Goal: Task Accomplishment & Management: Manage account settings

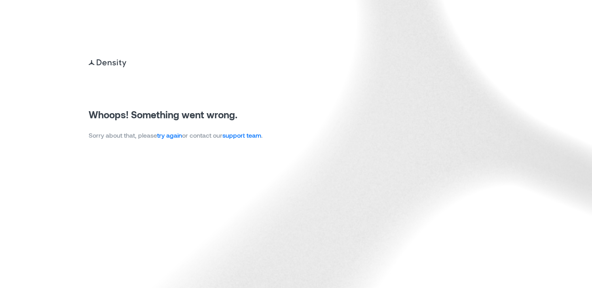
click at [175, 135] on link "try again" at bounding box center [169, 135] width 25 height 8
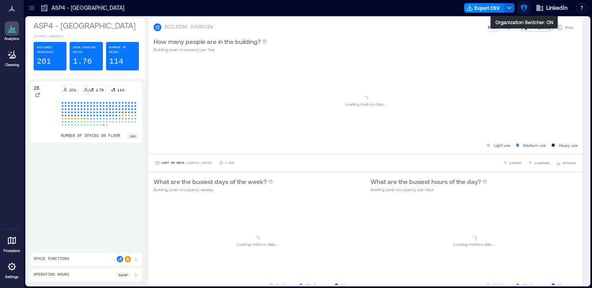
click at [523, 8] on icon "button" at bounding box center [524, 8] width 8 height 8
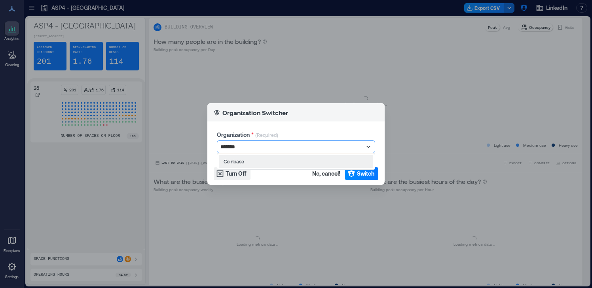
type input "********"
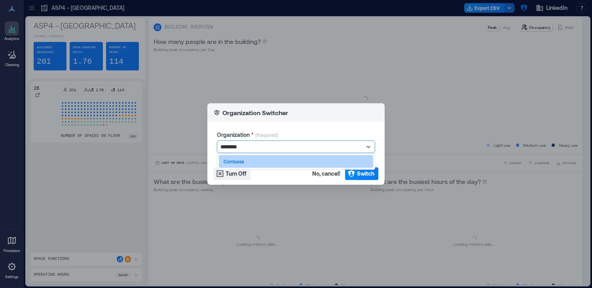
click at [273, 161] on div "Coinbase" at bounding box center [296, 161] width 154 height 13
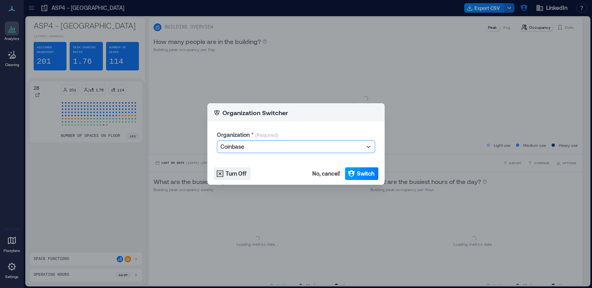
click at [358, 175] on span "Switch" at bounding box center [365, 174] width 17 height 8
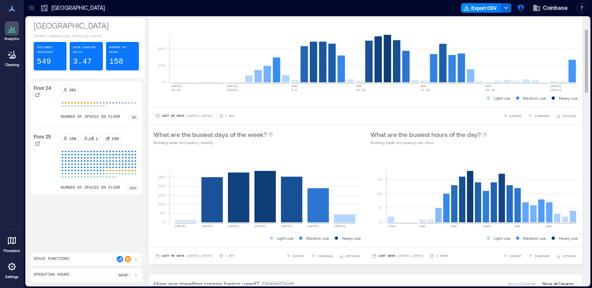
scroll to position [48, 0]
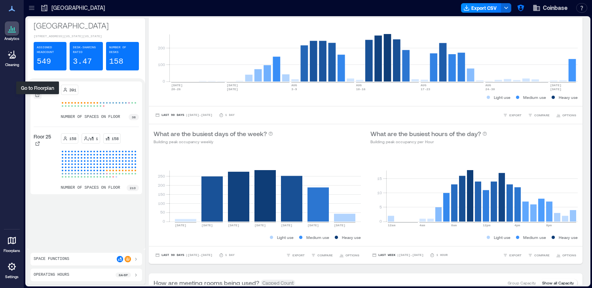
click at [37, 97] on icon at bounding box center [37, 95] width 5 height 5
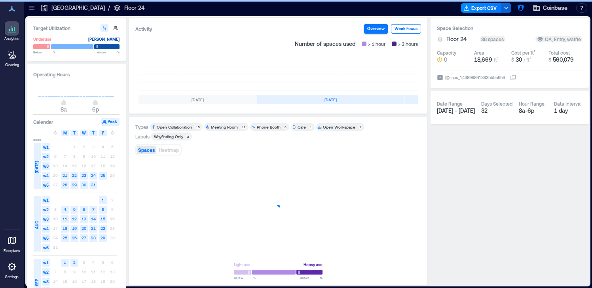
scroll to position [0, 148]
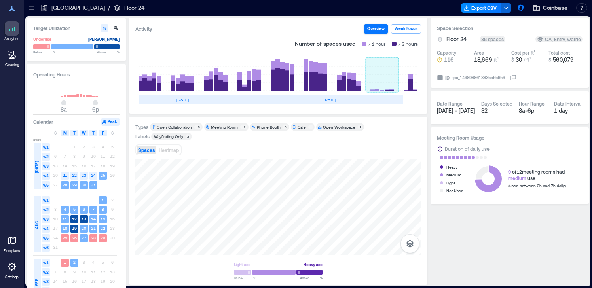
click at [387, 79] on rect at bounding box center [382, 75] width 33 height 32
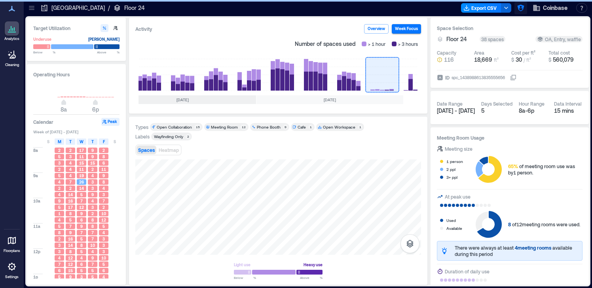
click at [524, 9] on icon "button" at bounding box center [521, 8] width 8 height 8
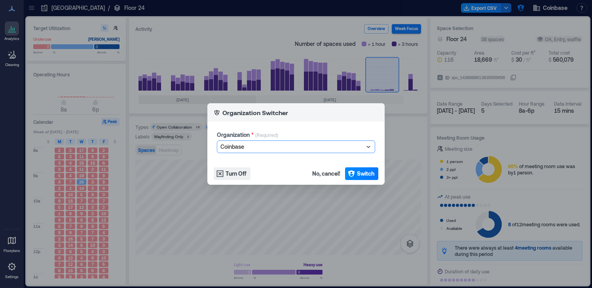
click at [277, 144] on div at bounding box center [291, 146] width 143 height 9
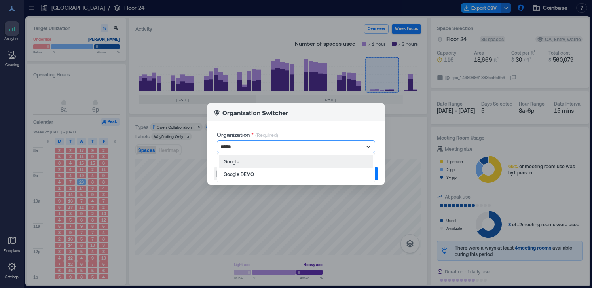
type input "******"
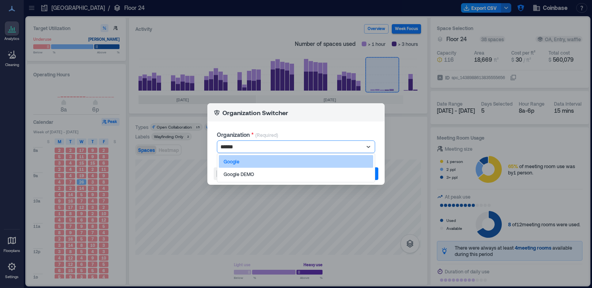
click at [266, 160] on div "Google" at bounding box center [296, 161] width 154 height 13
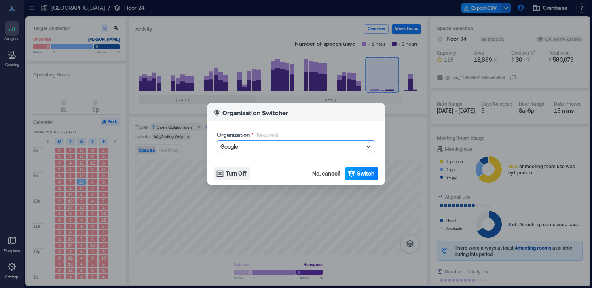
click at [361, 172] on span "Switch" at bounding box center [365, 174] width 17 height 8
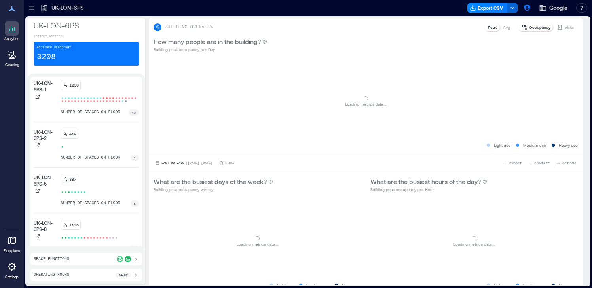
click at [10, 271] on icon at bounding box center [11, 266] width 9 height 9
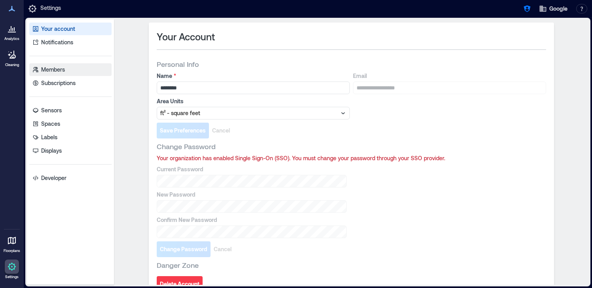
click at [79, 67] on link "Members" at bounding box center [70, 69] width 82 height 13
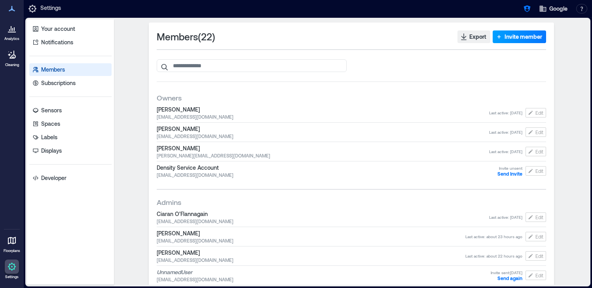
click at [515, 37] on span "Invite member" at bounding box center [523, 37] width 38 height 8
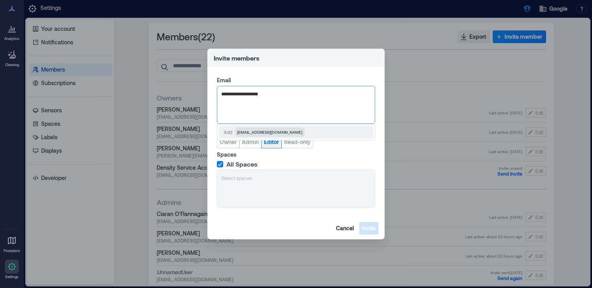
type input "**********"
click at [268, 143] on span "Editor" at bounding box center [271, 142] width 15 height 8
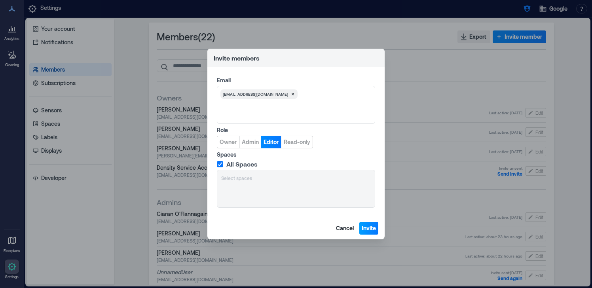
click at [370, 228] on span "Invite" at bounding box center [369, 228] width 14 height 8
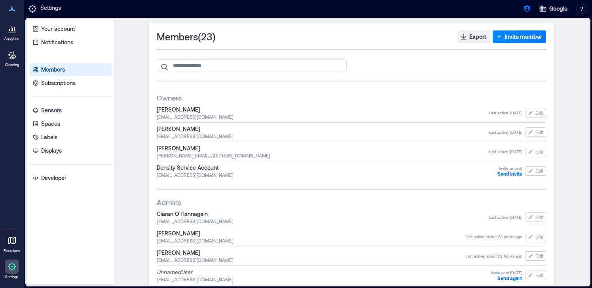
click at [17, 33] on div at bounding box center [12, 28] width 14 height 14
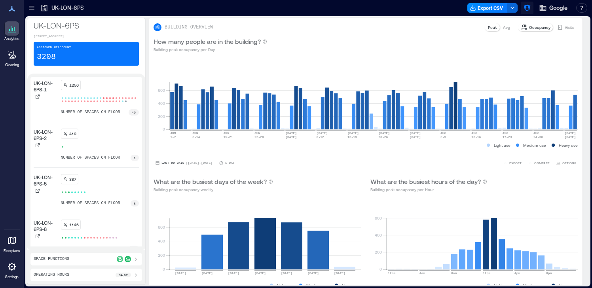
click at [528, 9] on icon "button" at bounding box center [527, 8] width 8 height 8
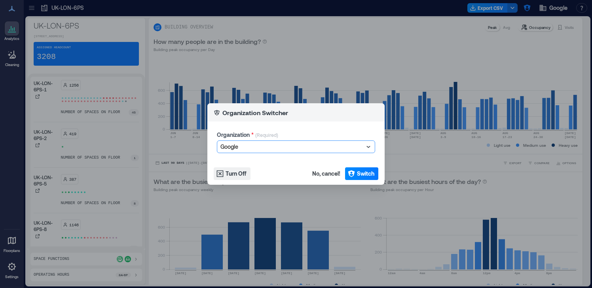
click at [299, 148] on div at bounding box center [291, 146] width 143 height 9
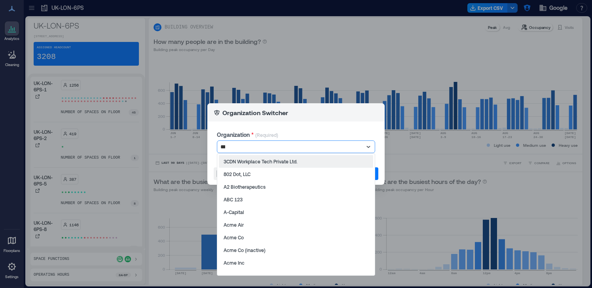
type input "****"
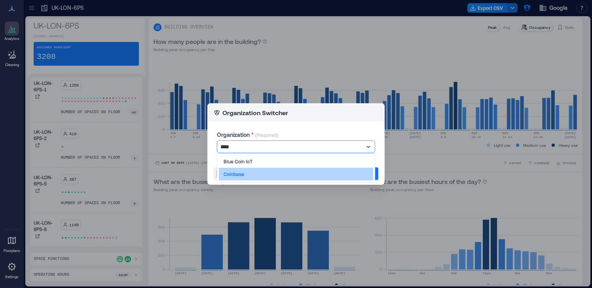
click at [291, 176] on div "Coinbase" at bounding box center [296, 174] width 154 height 13
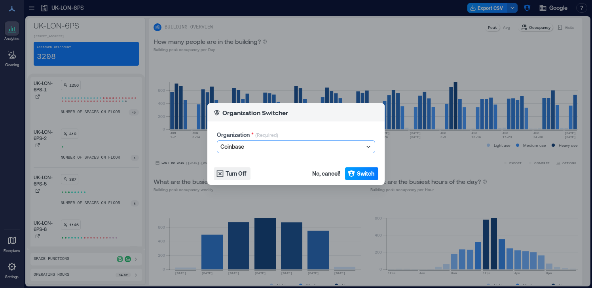
click at [352, 173] on icon "button" at bounding box center [351, 174] width 7 height 7
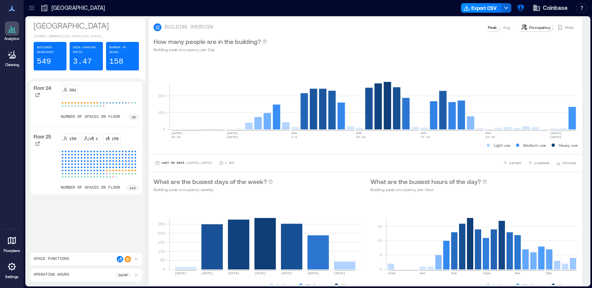
click at [8, 271] on icon at bounding box center [11, 266] width 9 height 9
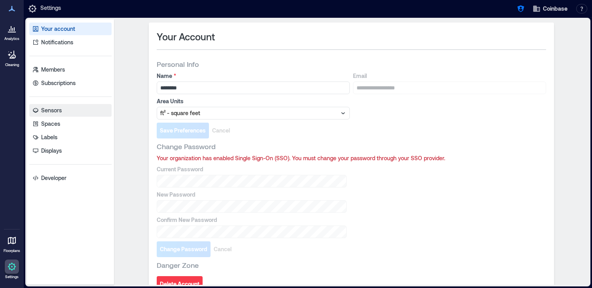
click at [71, 113] on link "Sensors" at bounding box center [70, 110] width 82 height 13
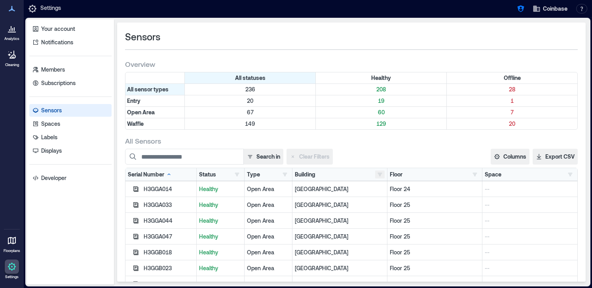
click at [376, 175] on button "button" at bounding box center [379, 175] width 9 height 8
click at [383, 202] on div "NYC 127" at bounding box center [424, 203] width 91 height 8
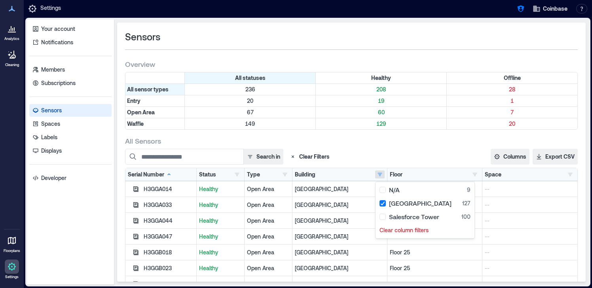
click at [428, 137] on div "All Sensors" at bounding box center [351, 140] width 453 height 9
click at [235, 178] on button "button" at bounding box center [236, 175] width 9 height 8
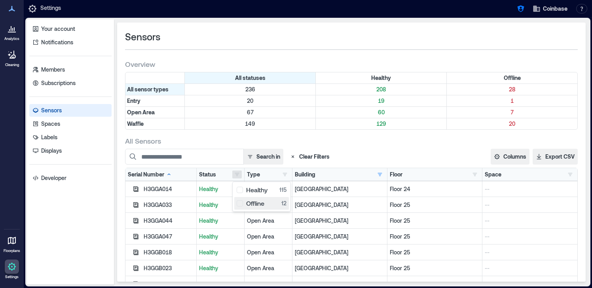
click at [241, 202] on div "Offline 12" at bounding box center [262, 203] width 50 height 8
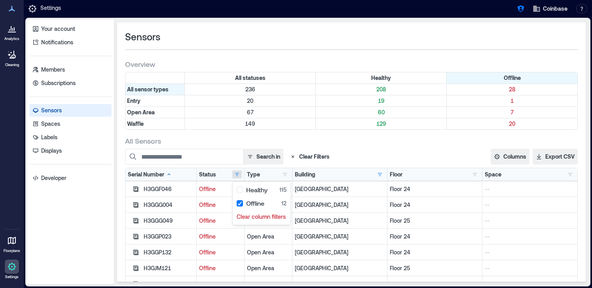
click at [331, 145] on div "All Sensors" at bounding box center [351, 140] width 453 height 9
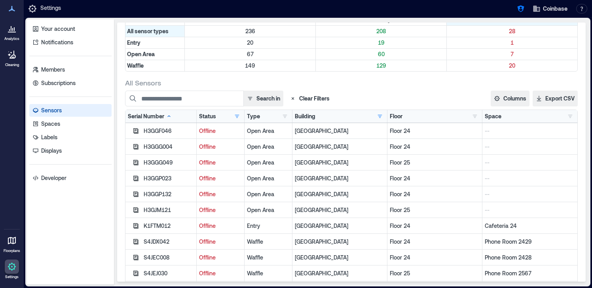
scroll to position [106, 0]
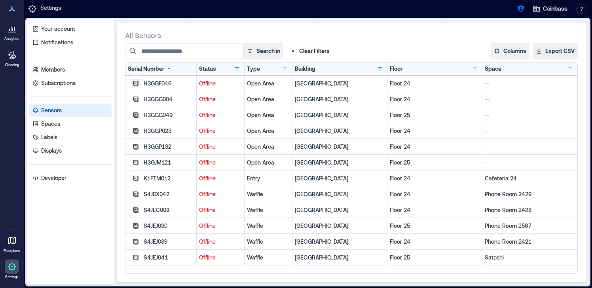
click at [134, 85] on icon "button" at bounding box center [135, 83] width 5 height 5
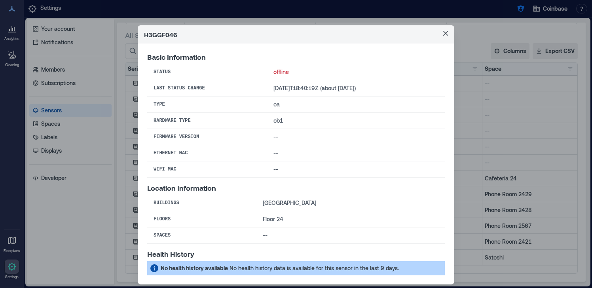
scroll to position [0, 0]
click at [444, 32] on icon "Close" at bounding box center [445, 33] width 5 height 5
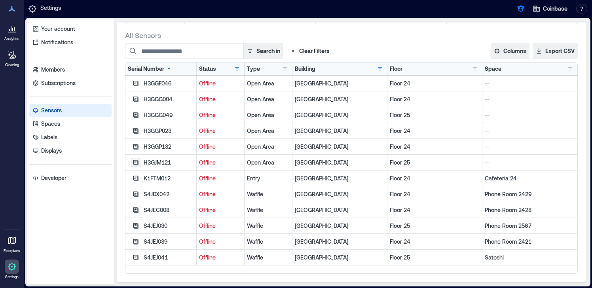
click at [133, 162] on icon "button" at bounding box center [135, 162] width 5 height 5
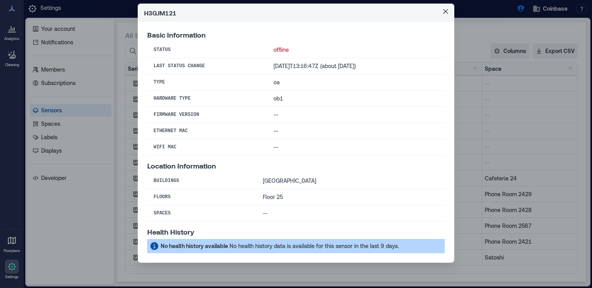
scroll to position [0, 0]
click at [446, 8] on button "Close" at bounding box center [445, 11] width 13 height 13
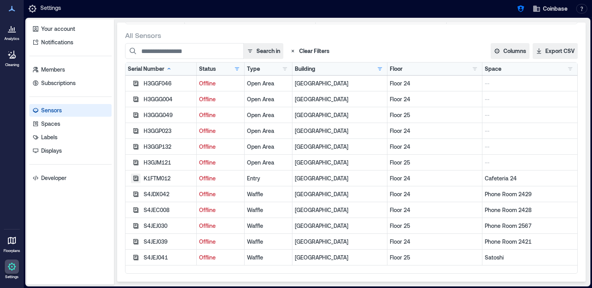
click at [135, 178] on icon "button" at bounding box center [136, 178] width 6 height 6
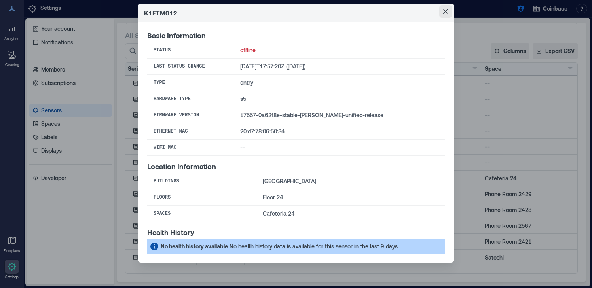
click at [444, 11] on icon "Close" at bounding box center [445, 11] width 5 height 5
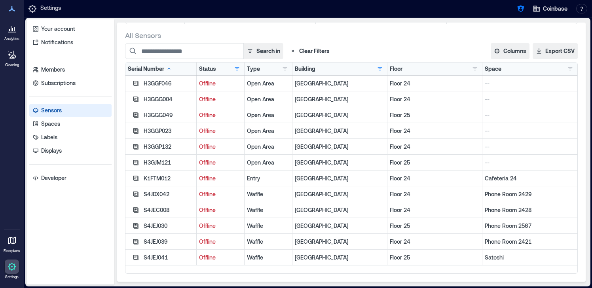
click at [16, 32] on icon at bounding box center [11, 28] width 9 height 9
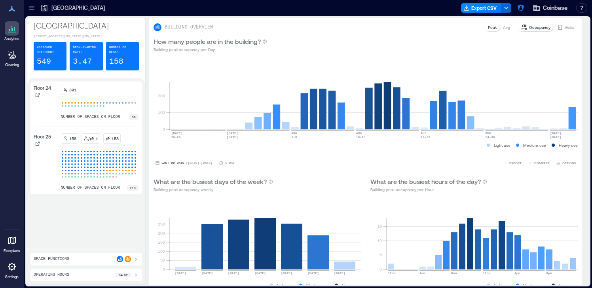
click at [11, 246] on div at bounding box center [12, 240] width 14 height 14
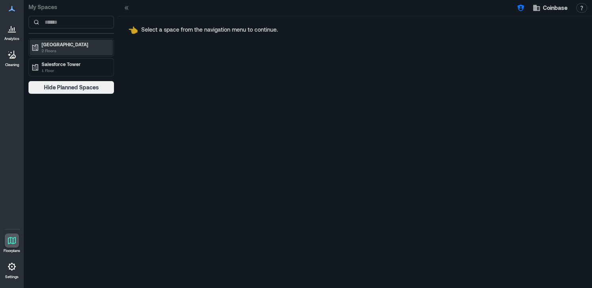
click at [74, 48] on p "2 Floors" at bounding box center [75, 50] width 66 height 6
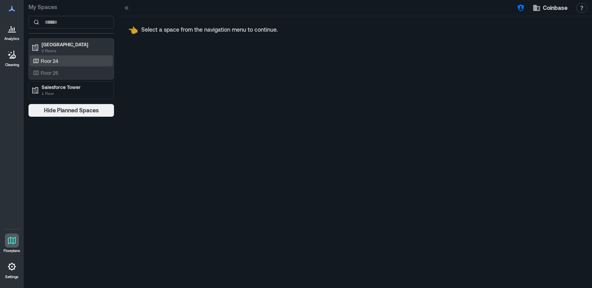
click at [70, 64] on div "Floor 24" at bounding box center [69, 61] width 77 height 8
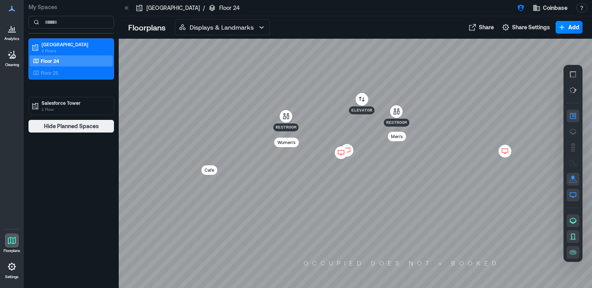
click at [341, 155] on icon at bounding box center [341, 155] width 3 height 1
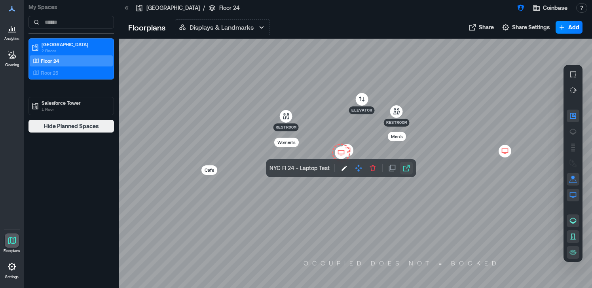
click at [409, 167] on icon "button" at bounding box center [406, 168] width 7 height 7
click at [65, 76] on div "Floor 25" at bounding box center [69, 73] width 77 height 8
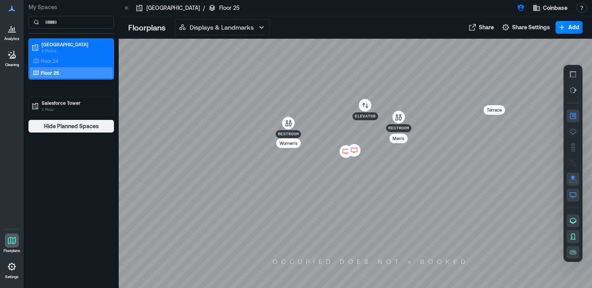
click at [346, 151] on icon at bounding box center [345, 152] width 9 height 8
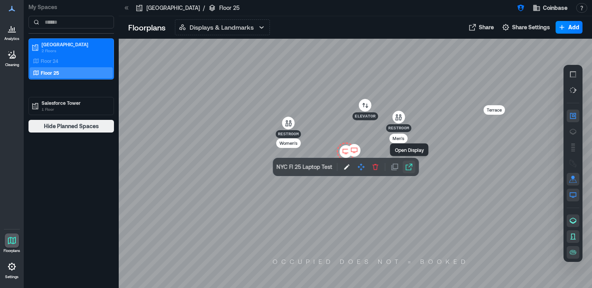
click at [411, 168] on icon "button" at bounding box center [409, 167] width 8 height 8
click at [11, 271] on icon at bounding box center [11, 266] width 9 height 9
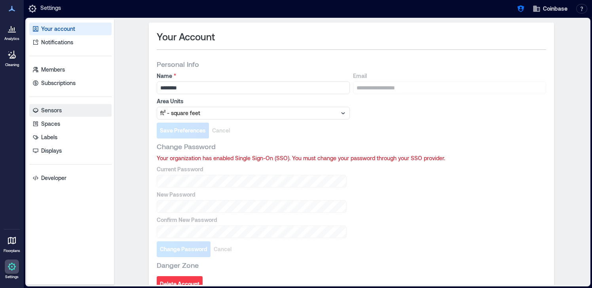
click at [83, 111] on link "Sensors" at bounding box center [70, 110] width 82 height 13
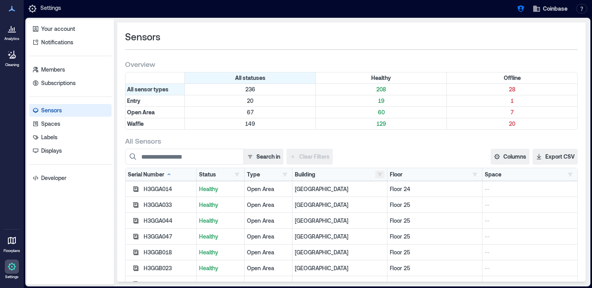
click at [379, 177] on button "button" at bounding box center [379, 175] width 9 height 8
click at [385, 202] on div "NYC 127" at bounding box center [424, 203] width 91 height 8
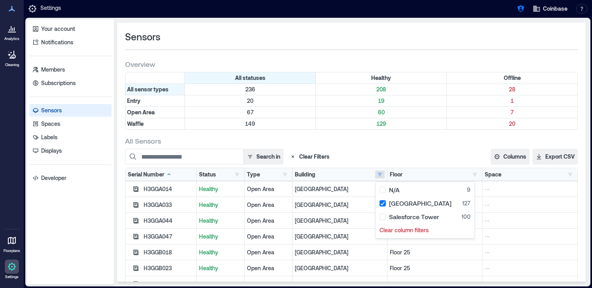
click at [470, 260] on div "Floor 25" at bounding box center [434, 268] width 95 height 16
click at [381, 174] on button "button" at bounding box center [379, 175] width 9 height 8
click at [419, 148] on div "All Sensors Search in Clear Filters Columns Serial Number Status Type Building …" at bounding box center [351, 257] width 453 height 243
click at [238, 174] on button "button" at bounding box center [236, 175] width 9 height 8
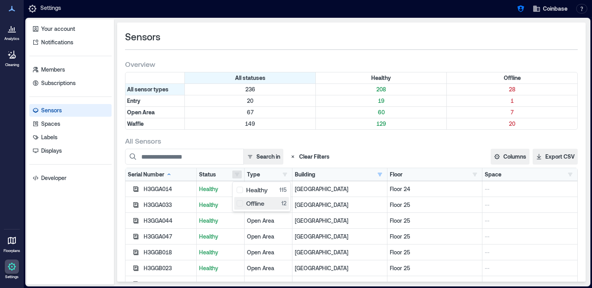
click at [243, 206] on div "Offline 12" at bounding box center [262, 203] width 50 height 8
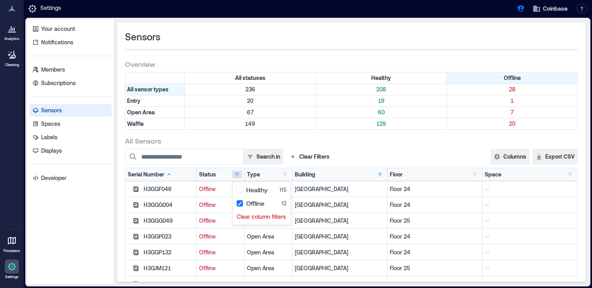
click at [360, 144] on div "All Sensors" at bounding box center [351, 140] width 453 height 9
click at [135, 190] on icon "button" at bounding box center [135, 188] width 5 height 5
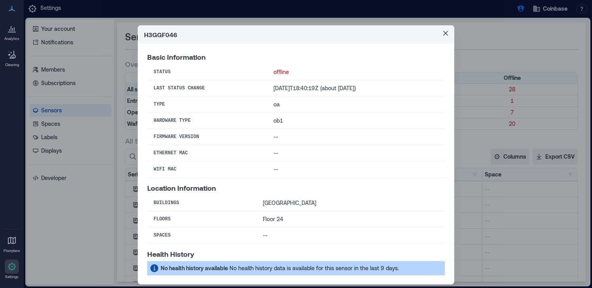
drag, startPoint x: 364, startPoint y: 91, endPoint x: 319, endPoint y: 89, distance: 45.2
click at [319, 89] on td "2023-07-17T18:40:19Z (about 2 years ago)" at bounding box center [356, 88] width 178 height 16
click at [441, 35] on button "Close" at bounding box center [445, 33] width 13 height 13
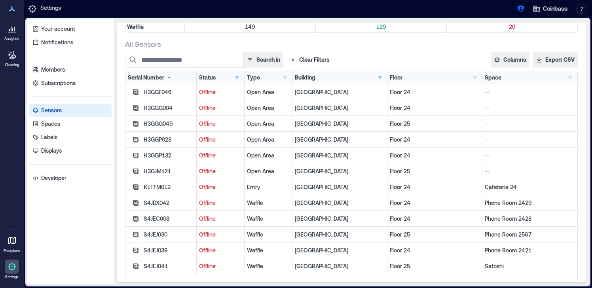
scroll to position [106, 0]
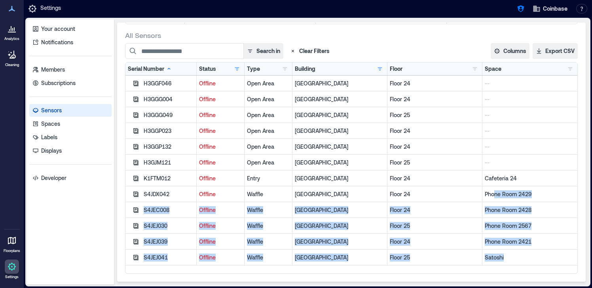
drag, startPoint x: 542, startPoint y: 263, endPoint x: 494, endPoint y: 193, distance: 85.6
click at [494, 193] on div "H3GGF046 Offline Open Area NYC Floor 24 -- H3GGG004 Offline Open Area NYC Floor…" at bounding box center [351, 171] width 452 height 190
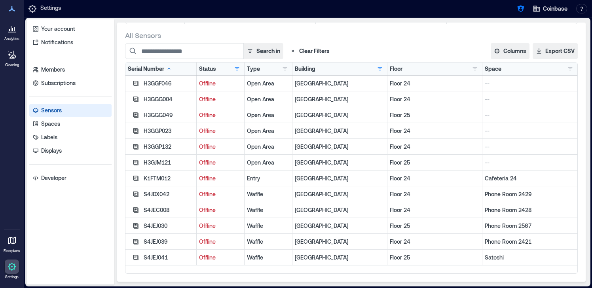
click at [493, 193] on p "Phone Room 2429" at bounding box center [530, 194] width 90 height 8
drag, startPoint x: 485, startPoint y: 196, endPoint x: 492, endPoint y: 196, distance: 6.7
click at [492, 196] on p "Phone Room 2429" at bounding box center [530, 194] width 90 height 8
click at [497, 259] on p "Satoshi" at bounding box center [530, 258] width 90 height 8
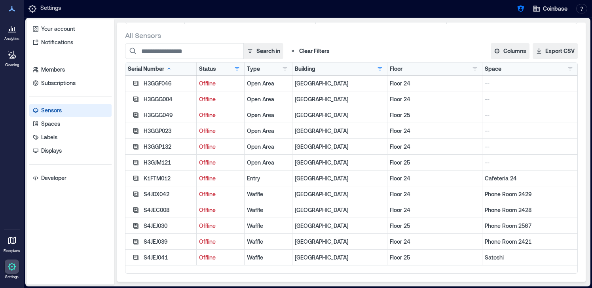
click at [471, 230] on div "Floor 25" at bounding box center [434, 226] width 95 height 16
click at [135, 193] on icon "button" at bounding box center [135, 193] width 5 height 5
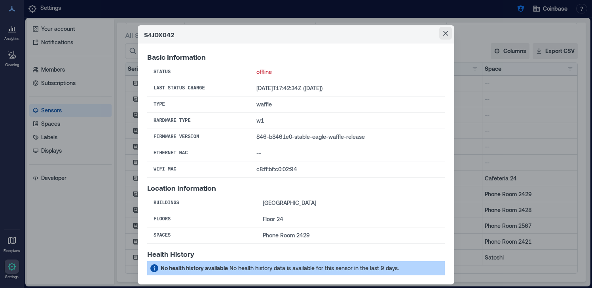
click at [446, 36] on button "Close" at bounding box center [445, 33] width 13 height 13
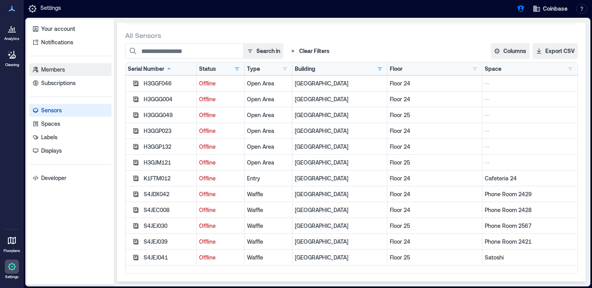
click at [89, 70] on link "Members" at bounding box center [70, 69] width 82 height 13
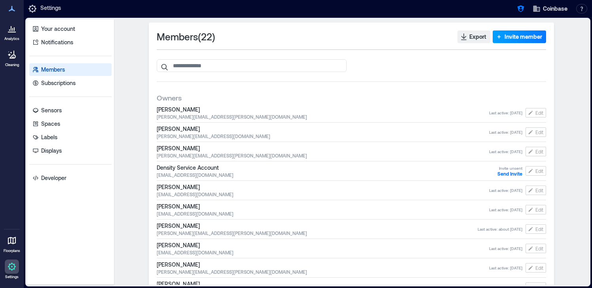
click at [513, 37] on span "Invite member" at bounding box center [523, 37] width 38 height 8
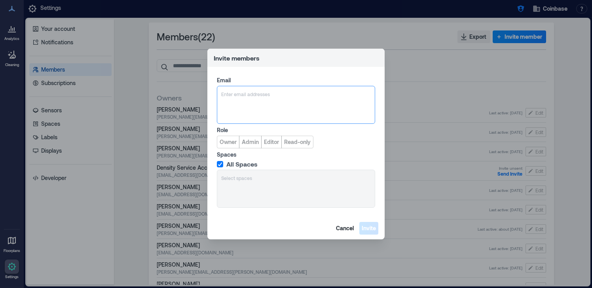
click at [246, 93] on div at bounding box center [296, 94] width 150 height 8
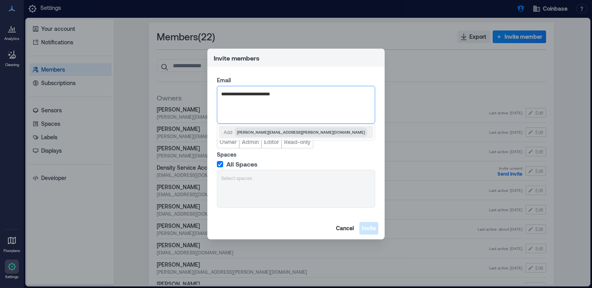
type input "**********"
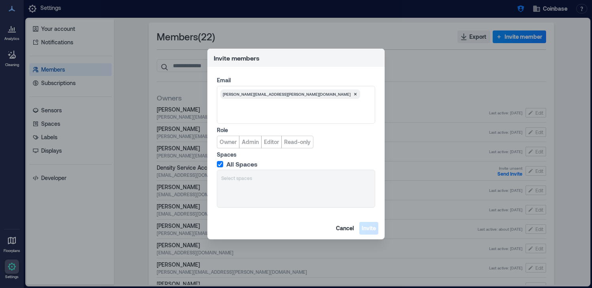
click at [289, 162] on label "All Spaces" at bounding box center [295, 164] width 157 height 8
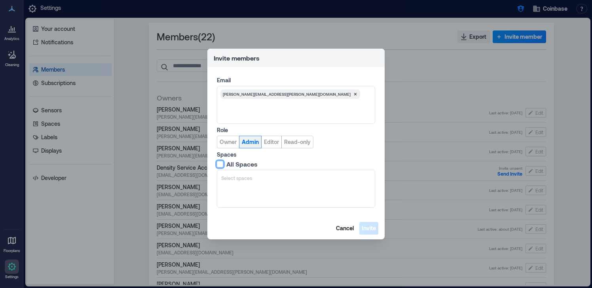
click at [252, 144] on span "Admin" at bounding box center [250, 142] width 17 height 8
click at [223, 165] on span at bounding box center [220, 164] width 6 height 6
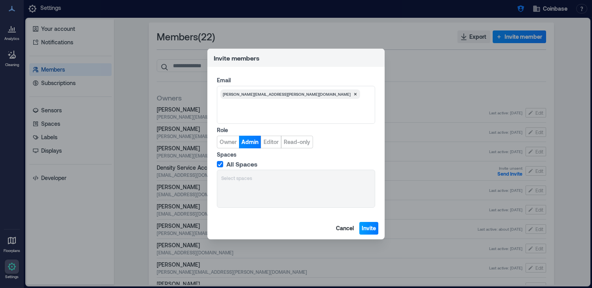
click at [376, 229] on button "Invite" at bounding box center [368, 228] width 19 height 13
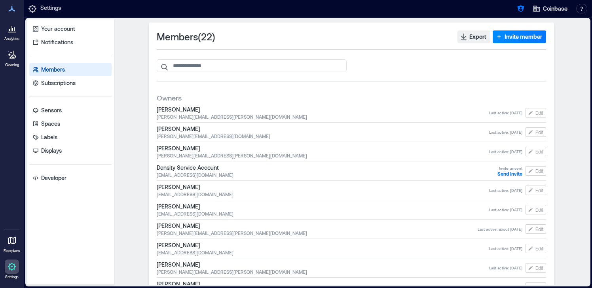
click at [18, 33] on div at bounding box center [12, 28] width 14 height 14
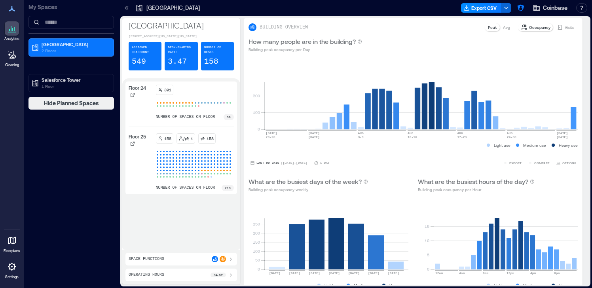
click at [126, 9] on icon at bounding box center [126, 8] width 2 height 4
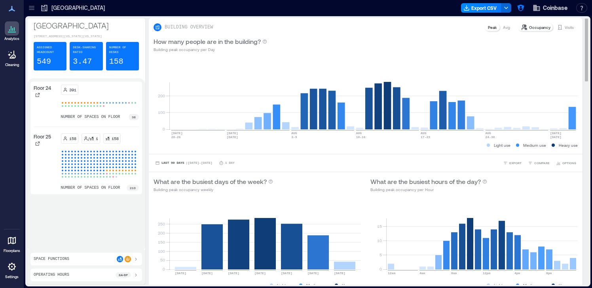
click at [508, 28] on p "Avg" at bounding box center [506, 27] width 7 height 6
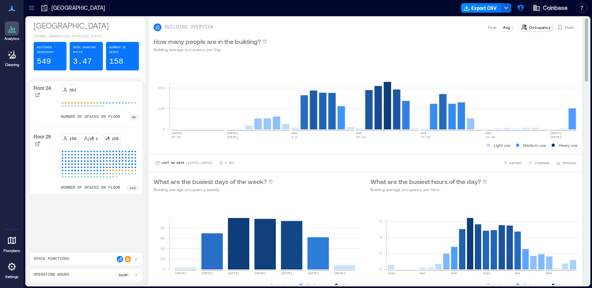
click at [494, 28] on p "Peak" at bounding box center [492, 27] width 9 height 6
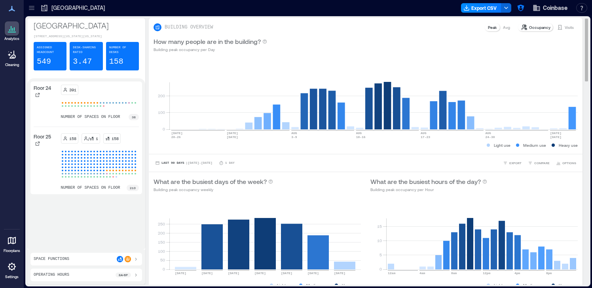
click at [506, 27] on p "Avg" at bounding box center [506, 27] width 7 height 6
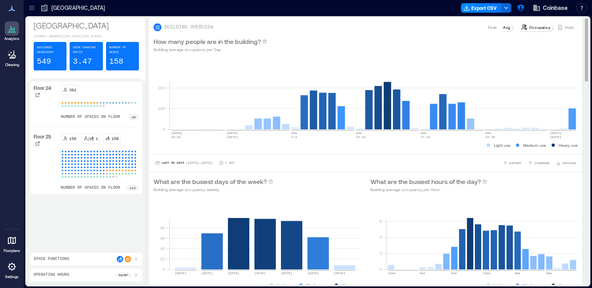
click at [491, 27] on p "Peak" at bounding box center [492, 27] width 9 height 6
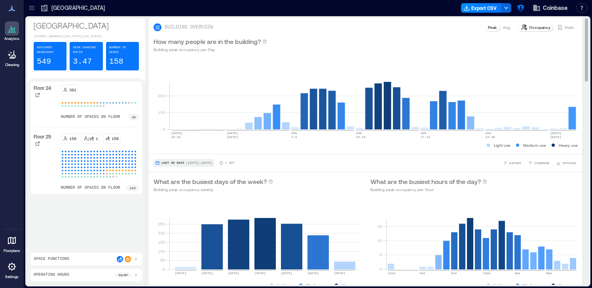
click at [171, 163] on span "Last 90 Days" at bounding box center [172, 163] width 23 height 0
click at [515, 164] on span "EXPORT" at bounding box center [515, 163] width 12 height 5
click at [514, 161] on span "EXPORT" at bounding box center [515, 163] width 12 height 5
click at [546, 166] on button "COMPARE" at bounding box center [538, 163] width 25 height 8
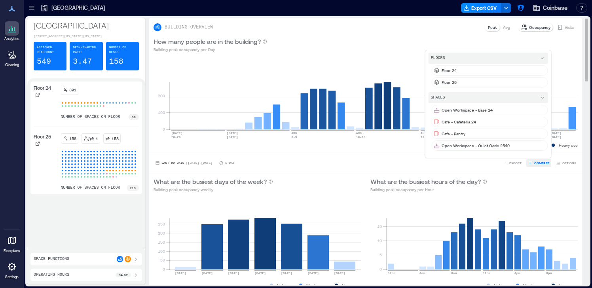
click at [542, 162] on span "COMPARE" at bounding box center [541, 163] width 15 height 5
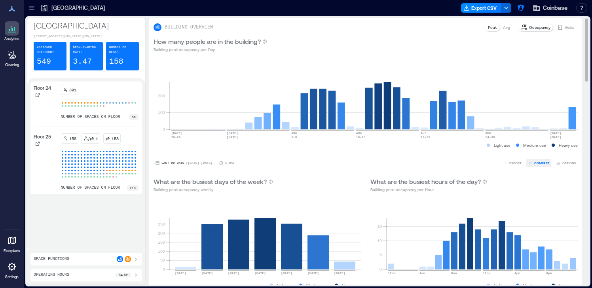
click at [540, 163] on span "COMPARE" at bounding box center [541, 163] width 15 height 5
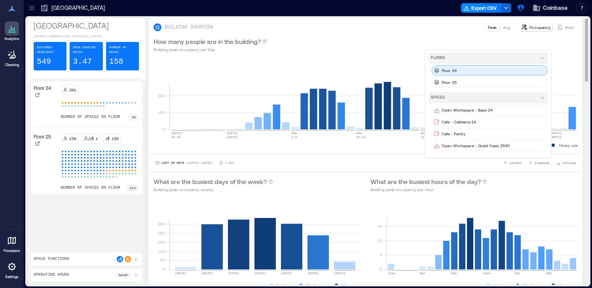
click at [484, 74] on div "Floor 24" at bounding box center [490, 70] width 116 height 10
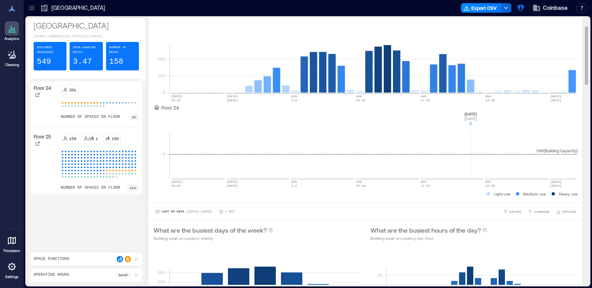
scroll to position [48, 0]
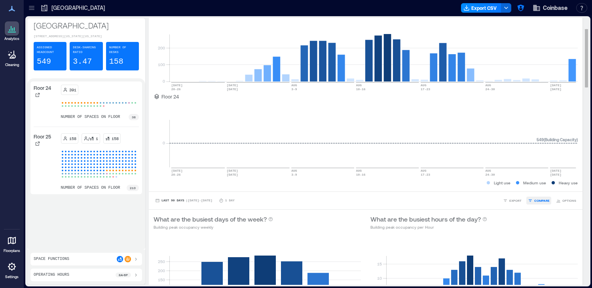
click at [537, 203] on span "COMPARE" at bounding box center [541, 200] width 15 height 5
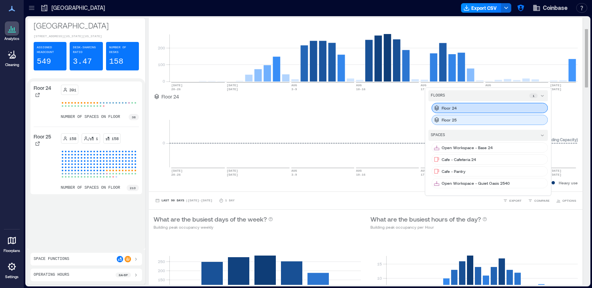
click at [476, 118] on div "Floor 25" at bounding box center [490, 120] width 116 height 10
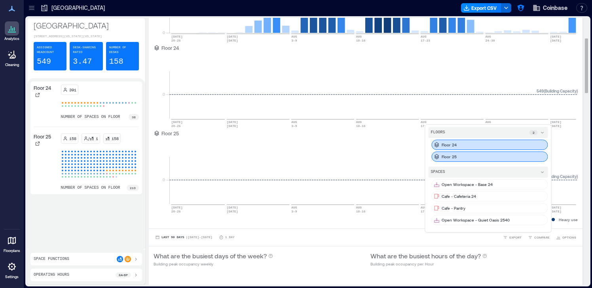
scroll to position [97, 0]
click at [523, 156] on div "Floor 25" at bounding box center [490, 156] width 116 height 10
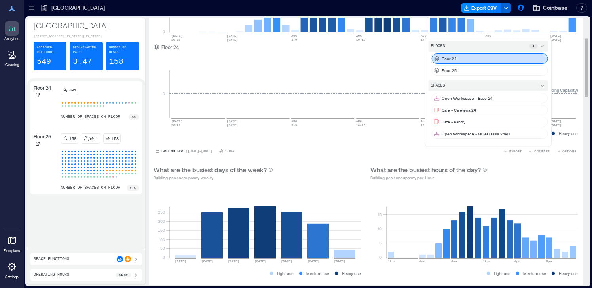
click at [487, 55] on div "Floor 24" at bounding box center [490, 58] width 116 height 10
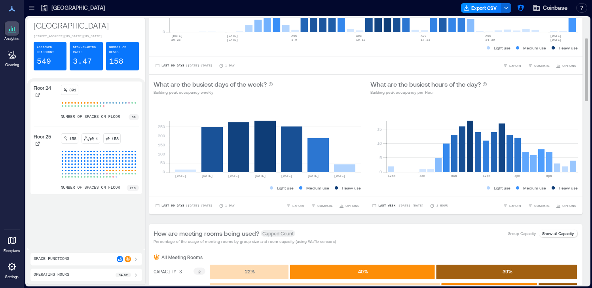
click at [470, 207] on div "Last Week | Aug 24 - Aug 30 1 Hour EXPORT COMPARE OPTIONS" at bounding box center [473, 206] width 207 height 8
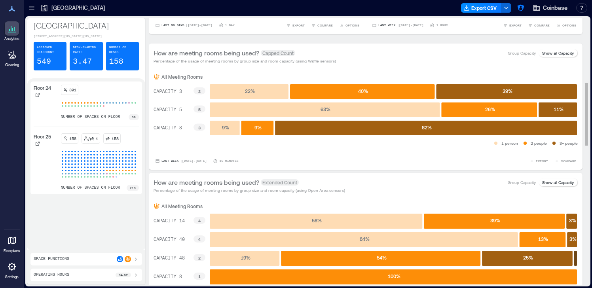
scroll to position [280, 0]
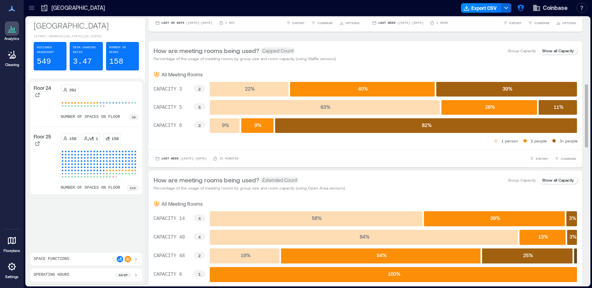
drag, startPoint x: 156, startPoint y: 89, endPoint x: 178, endPoint y: 88, distance: 21.8
click at [178, 88] on text "CAPACITY 3" at bounding box center [167, 90] width 28 height 6
drag, startPoint x: 183, startPoint y: 88, endPoint x: 159, endPoint y: 88, distance: 23.3
click at [159, 88] on icon "CAPACITY 3 2 CAPACITY 5 5 CAPACITY 8 3 22 % 40 % 39 % 63 % 26 % 11 % 9 % 9 % 82…" at bounding box center [365, 107] width 424 height 59
click at [564, 158] on span "COMPARE" at bounding box center [568, 158] width 15 height 5
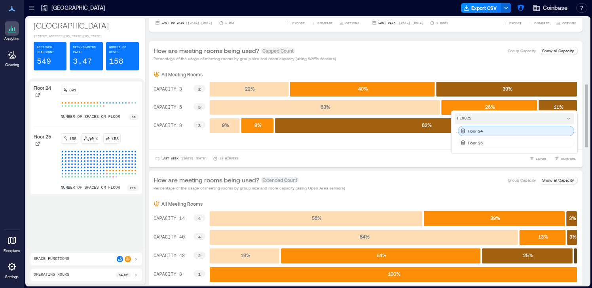
click at [521, 134] on div "Floor 24" at bounding box center [516, 131] width 116 height 10
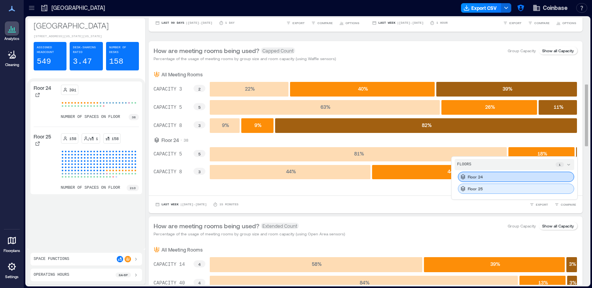
click at [477, 188] on p "Floor 25" at bounding box center [475, 189] width 15 height 6
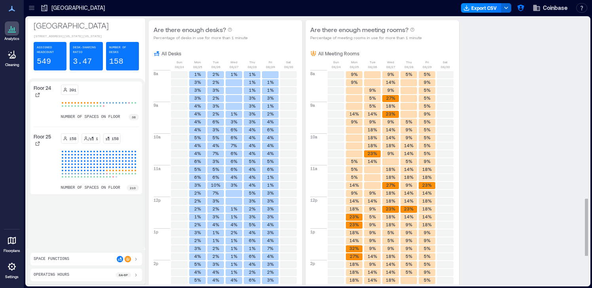
scroll to position [843, 0]
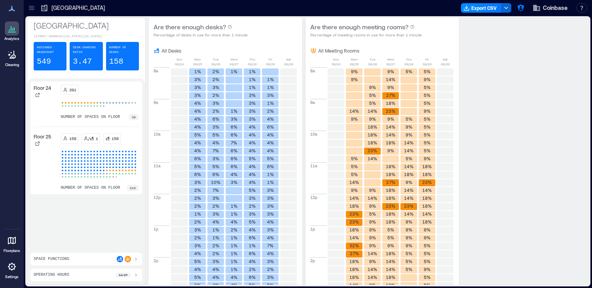
click at [134, 258] on icon at bounding box center [136, 259] width 6 height 6
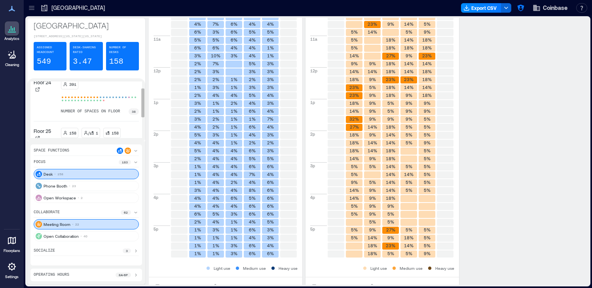
scroll to position [0, 0]
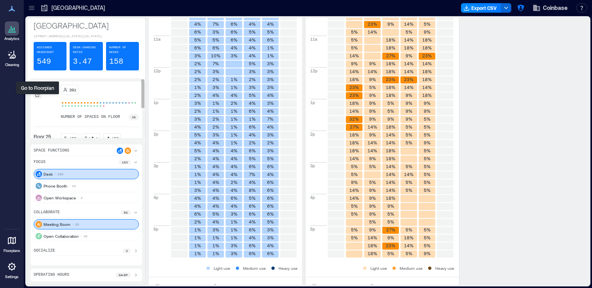
click at [38, 97] on icon at bounding box center [38, 95] width 4 height 4
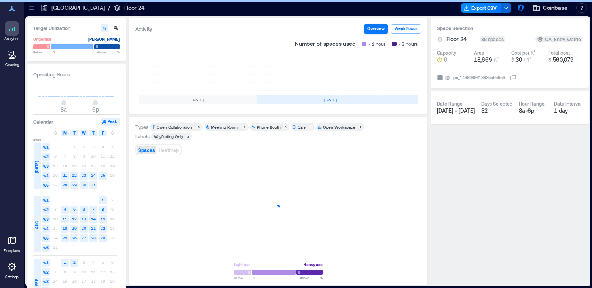
scroll to position [0, 148]
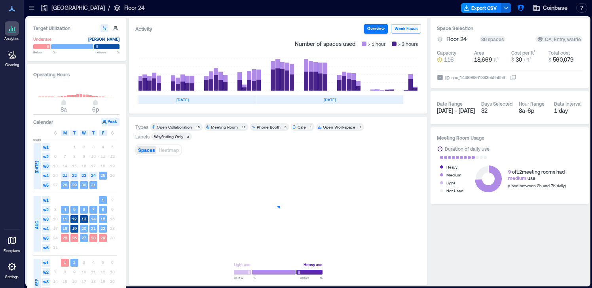
click at [7, 263] on icon at bounding box center [11, 266] width 9 height 9
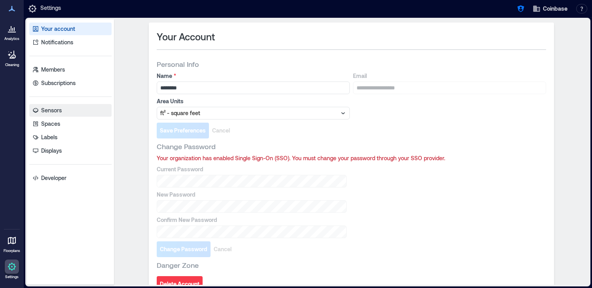
click at [57, 113] on p "Sensors" at bounding box center [51, 110] width 21 height 8
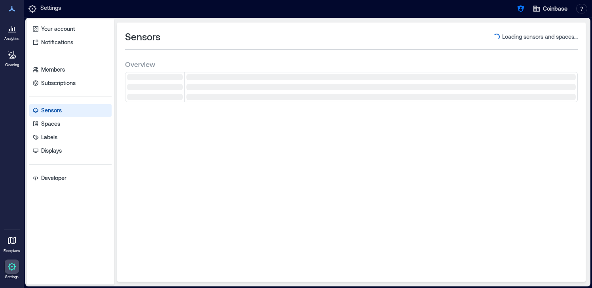
click at [11, 30] on icon at bounding box center [11, 28] width 1 height 5
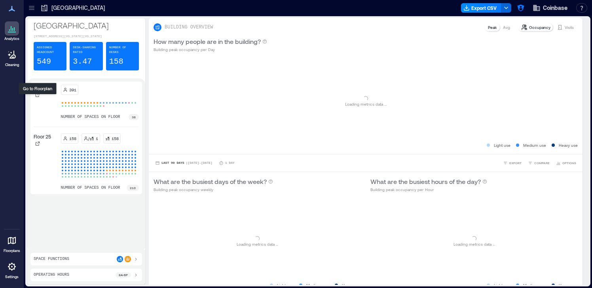
click at [38, 104] on div "Floor 24" at bounding box center [46, 103] width 24 height 36
click at [37, 97] on icon at bounding box center [37, 95] width 5 height 5
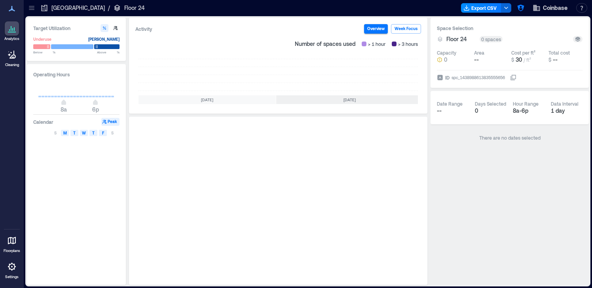
scroll to position [0, 148]
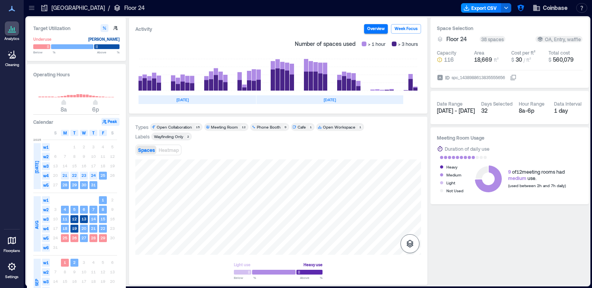
click at [405, 237] on button "button" at bounding box center [409, 243] width 19 height 19
click at [417, 206] on div "Sensors" at bounding box center [409, 204] width 15 height 14
click at [238, 184] on div "K1FTM012" at bounding box center [278, 206] width 286 height 95
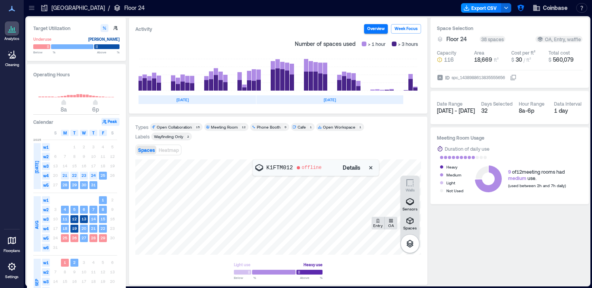
click at [352, 168] on span "Details" at bounding box center [352, 168] width 18 height 8
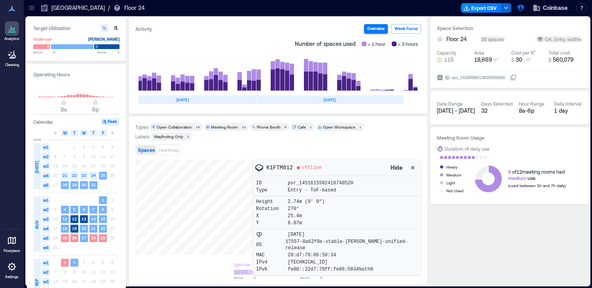
click at [373, 145] on div "Spaces Heatmap" at bounding box center [278, 150] width 286 height 16
click at [411, 169] on icon "button" at bounding box center [412, 167] width 3 height 3
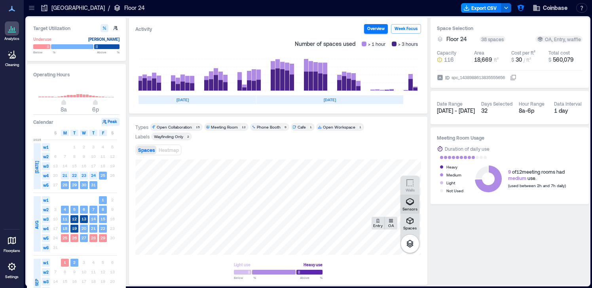
click at [416, 205] on div "Sensors" at bounding box center [409, 204] width 15 height 14
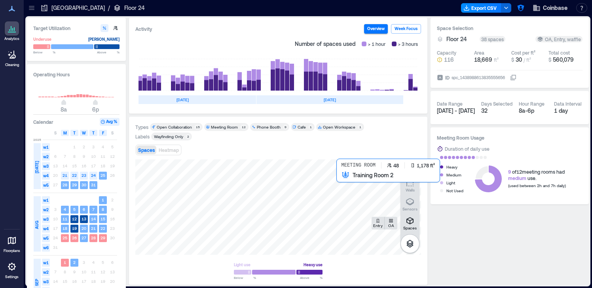
click at [348, 190] on div at bounding box center [278, 206] width 286 height 95
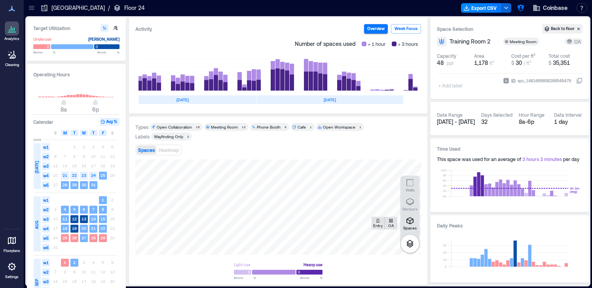
click at [347, 146] on div "Spaces Heatmap" at bounding box center [278, 150] width 286 height 16
click at [347, 195] on div at bounding box center [278, 206] width 286 height 95
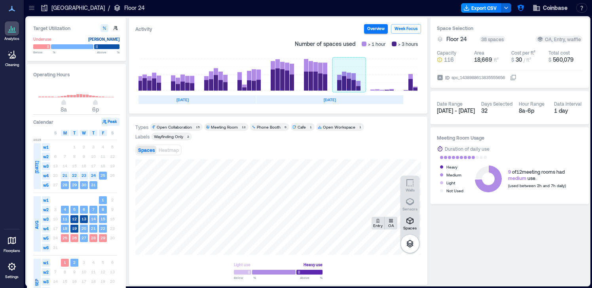
click at [349, 81] on rect at bounding box center [348, 75] width 33 height 32
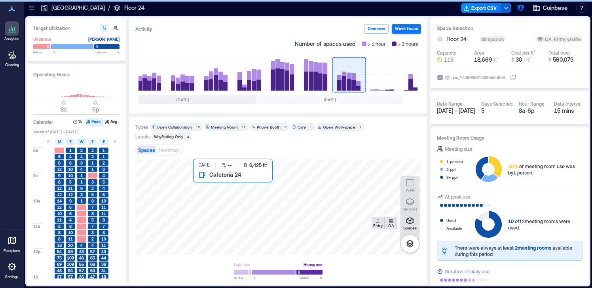
click at [221, 219] on div at bounding box center [278, 206] width 286 height 95
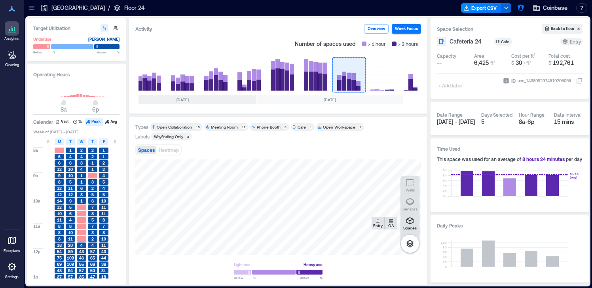
click at [249, 157] on div "Spaces Heatmap" at bounding box center [278, 150] width 286 height 16
click at [226, 128] on div "Meeting Room" at bounding box center [224, 127] width 27 height 6
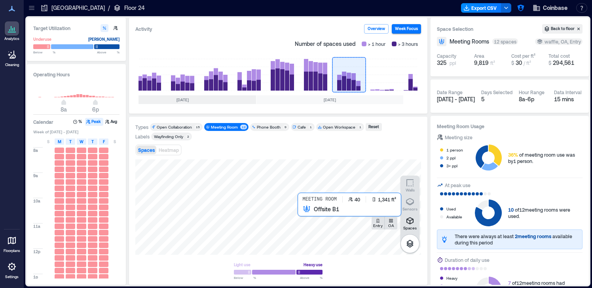
click at [311, 224] on div at bounding box center [278, 206] width 286 height 95
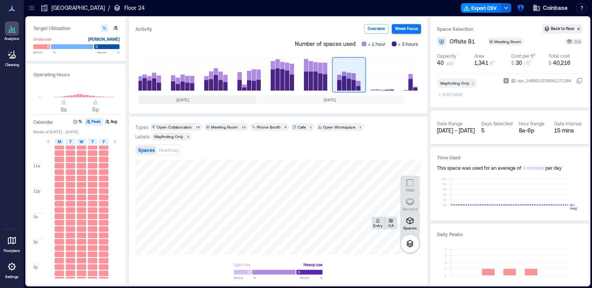
scroll to position [122, 0]
drag, startPoint x: 85, startPoint y: 133, endPoint x: 48, endPoint y: 133, distance: 36.8
click at [48, 133] on span "Week of Aug 17 - 23, 2025" at bounding box center [76, 132] width 86 height 6
click at [95, 136] on div "Operating Hours 8a 6p Calendar % Peak Avg Week of Aug 17 - 23, 2025 S M T W T F…" at bounding box center [76, 174] width 99 height 221
click at [112, 123] on button "Avg" at bounding box center [111, 122] width 15 height 8
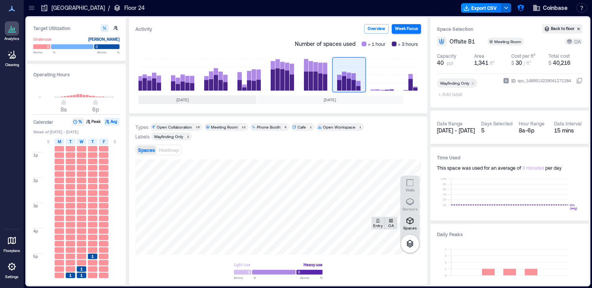
click at [78, 123] on button "%" at bounding box center [78, 122] width 12 height 8
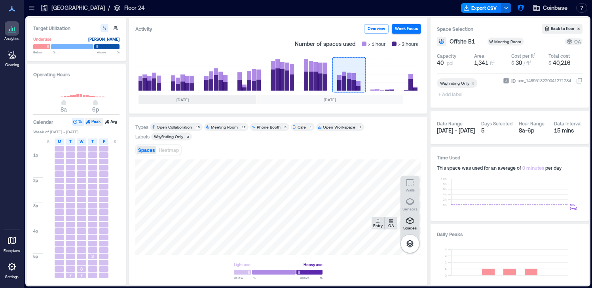
click at [93, 121] on button "Peak" at bounding box center [94, 122] width 18 height 8
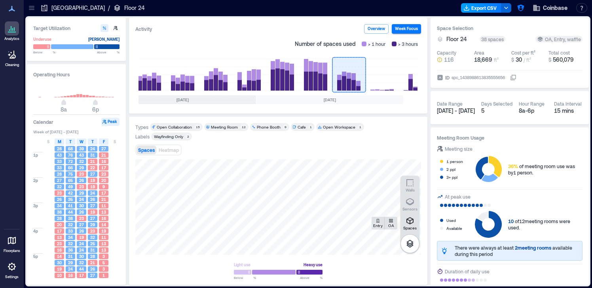
click at [480, 8] on button "Export CSV" at bounding box center [481, 7] width 40 height 9
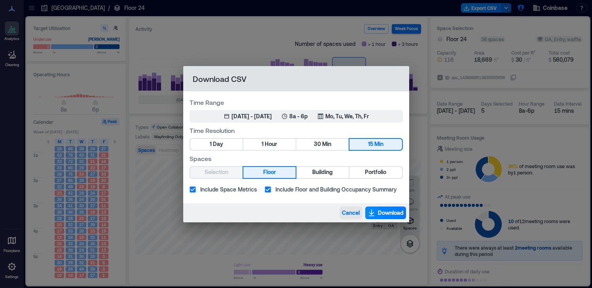
click at [352, 212] on span "Cancel" at bounding box center [351, 213] width 18 height 8
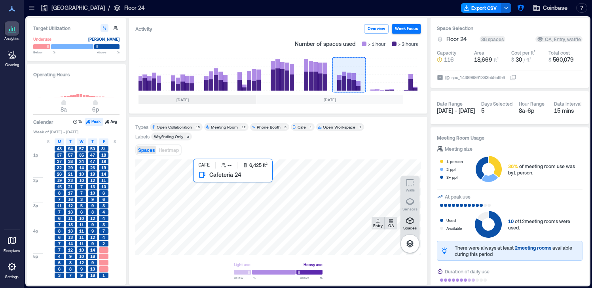
click at [227, 218] on div at bounding box center [278, 206] width 286 height 95
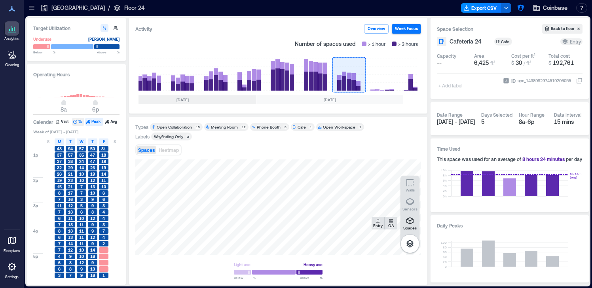
click at [76, 122] on icon "button" at bounding box center [75, 121] width 5 height 5
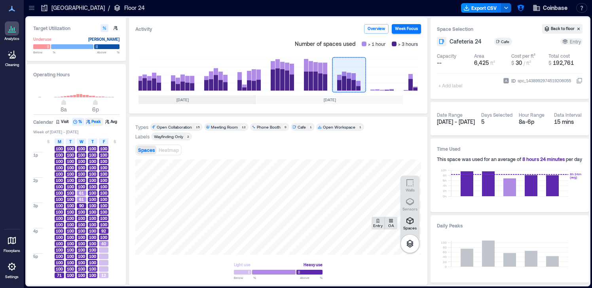
click at [97, 123] on button "Peak" at bounding box center [94, 122] width 18 height 8
